Goal: Information Seeking & Learning: Learn about a topic

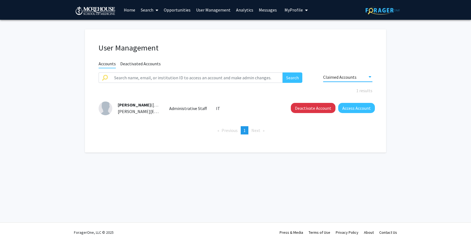
click at [303, 12] on span "My profile dropdown to access profile and logout" at bounding box center [305, 10] width 5 height 19
click at [290, 42] on link "Log Out" at bounding box center [312, 42] width 49 height 7
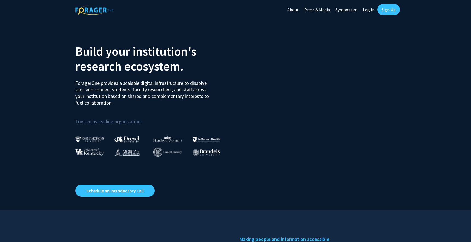
click at [370, 8] on link "Log In" at bounding box center [368, 9] width 17 height 19
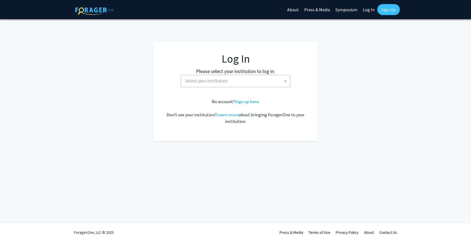
click at [213, 78] on span "Select your institution" at bounding box center [206, 80] width 42 height 5
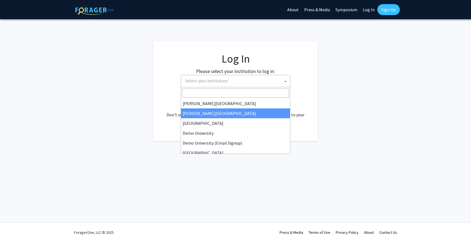
scroll to position [22, 0]
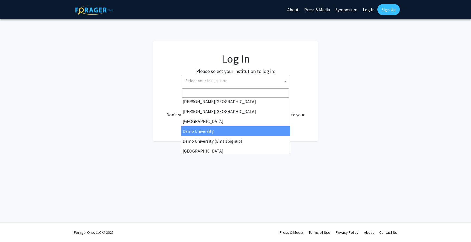
select select "8"
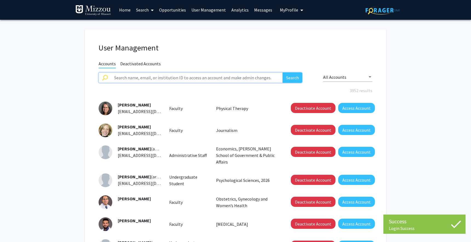
click at [183, 77] on input "text" at bounding box center [197, 77] width 172 height 10
paste input "marinovad@missouri.edu"
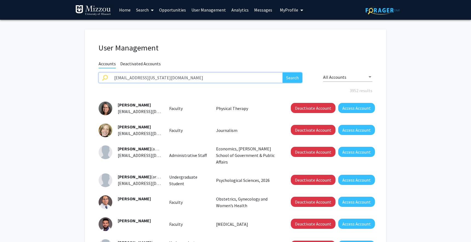
type input "marinovad@missouri.edu"
click at [283, 72] on button "Search" at bounding box center [293, 77] width 20 height 10
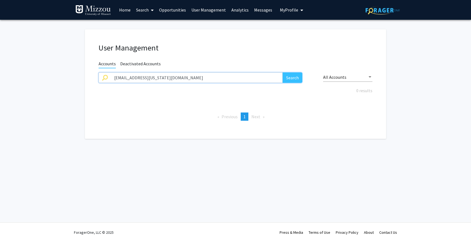
click at [164, 79] on input "marinovad@missouri.edu" at bounding box center [197, 77] width 172 height 10
type input "marinova"
click at [283, 72] on button "Search" at bounding box center [293, 77] width 20 height 10
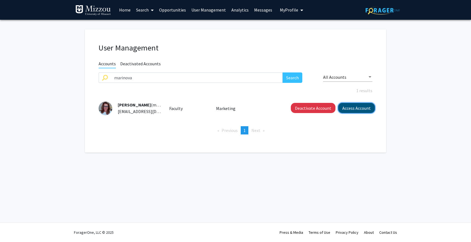
click at [348, 106] on button "Access Account" at bounding box center [356, 108] width 37 height 10
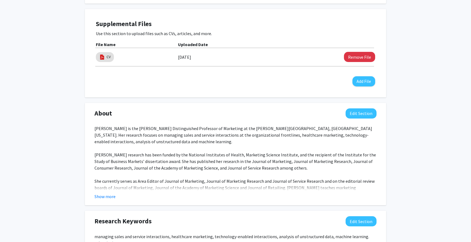
scroll to position [156, 0]
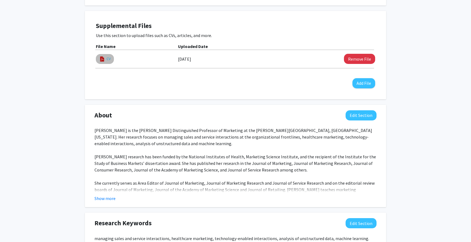
click at [108, 58] on link "CV" at bounding box center [109, 59] width 4 height 6
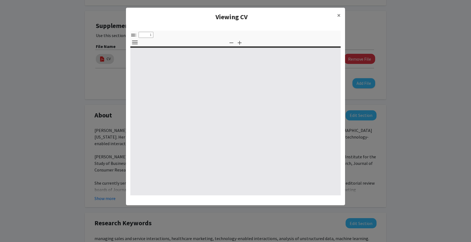
select select "custom"
type input "0"
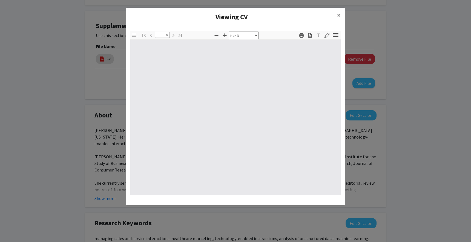
select select "auto"
type input "1"
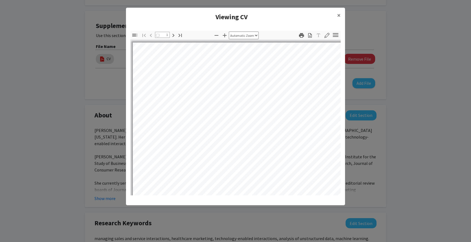
select select "auto"
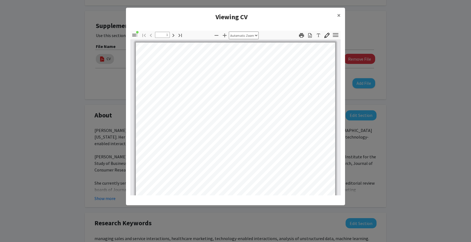
scroll to position [28, 0]
click at [339, 14] on span "×" at bounding box center [339, 15] width 4 height 8
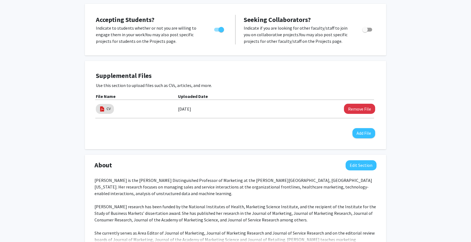
scroll to position [0, 0]
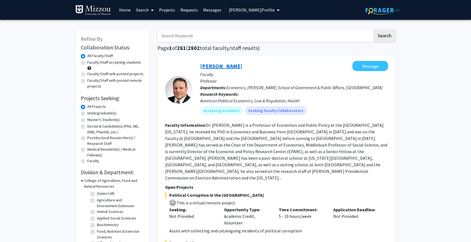
click at [210, 64] on link "[PERSON_NAME]" at bounding box center [221, 65] width 42 height 7
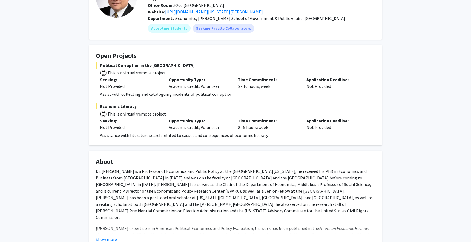
scroll to position [22, 0]
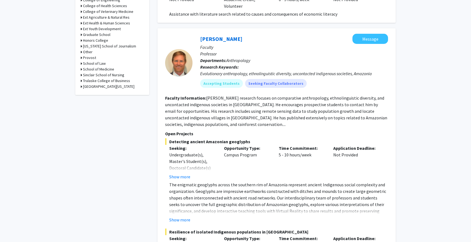
scroll to position [257, 0]
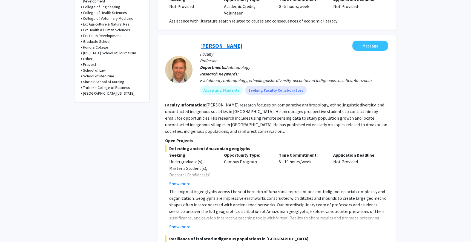
click at [208, 42] on link "[PERSON_NAME]" at bounding box center [221, 45] width 42 height 7
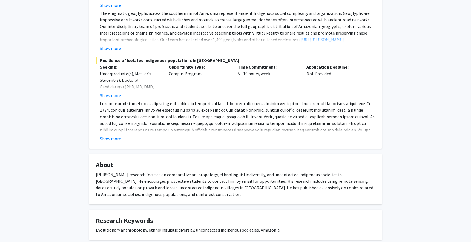
scroll to position [181, 0]
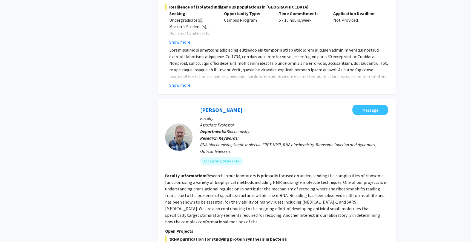
scroll to position [493, 0]
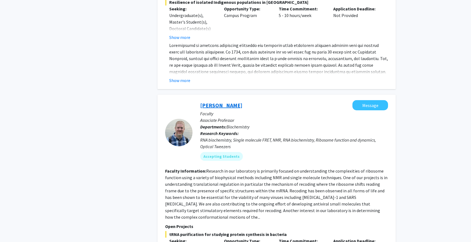
click at [213, 102] on link "[PERSON_NAME]" at bounding box center [221, 105] width 42 height 7
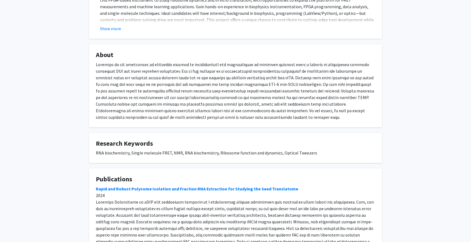
scroll to position [410, 0]
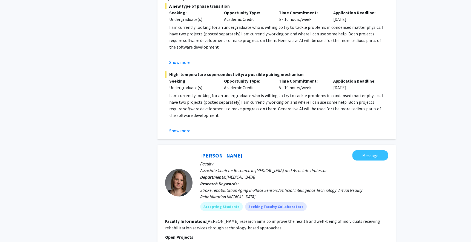
scroll to position [1150, 0]
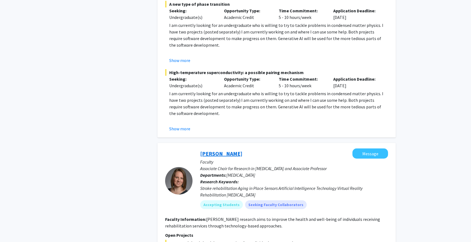
click at [214, 150] on link "[PERSON_NAME]" at bounding box center [221, 153] width 42 height 7
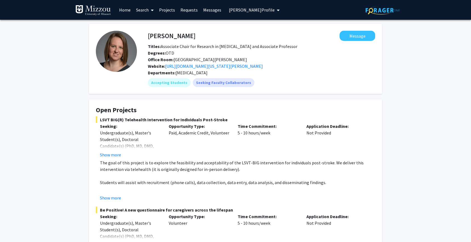
click at [234, 8] on span "[PERSON_NAME] Profile" at bounding box center [252, 9] width 46 height 5
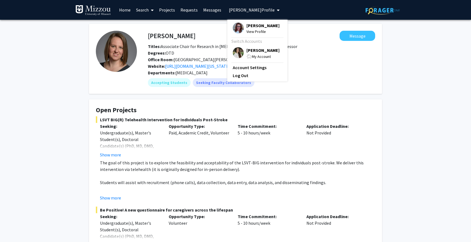
click at [238, 27] on img at bounding box center [238, 27] width 11 height 11
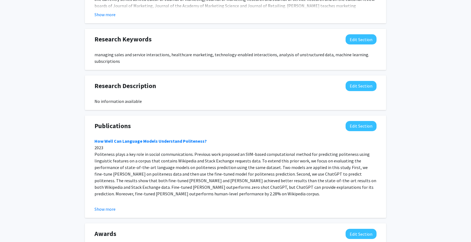
scroll to position [388, 0]
